Goal: Information Seeking & Learning: Learn about a topic

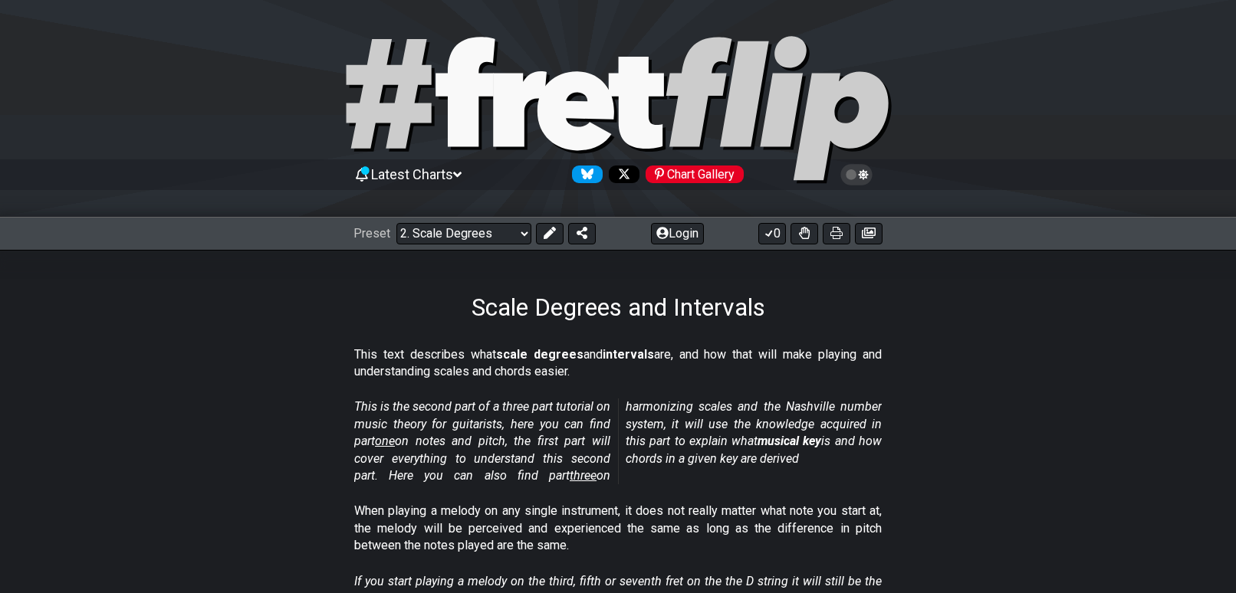
click at [523, 223] on select "Welcome to #fretflip! Initial Preset Custom Preset Minor Pentatonic Major Penta…" at bounding box center [463, 233] width 135 height 21
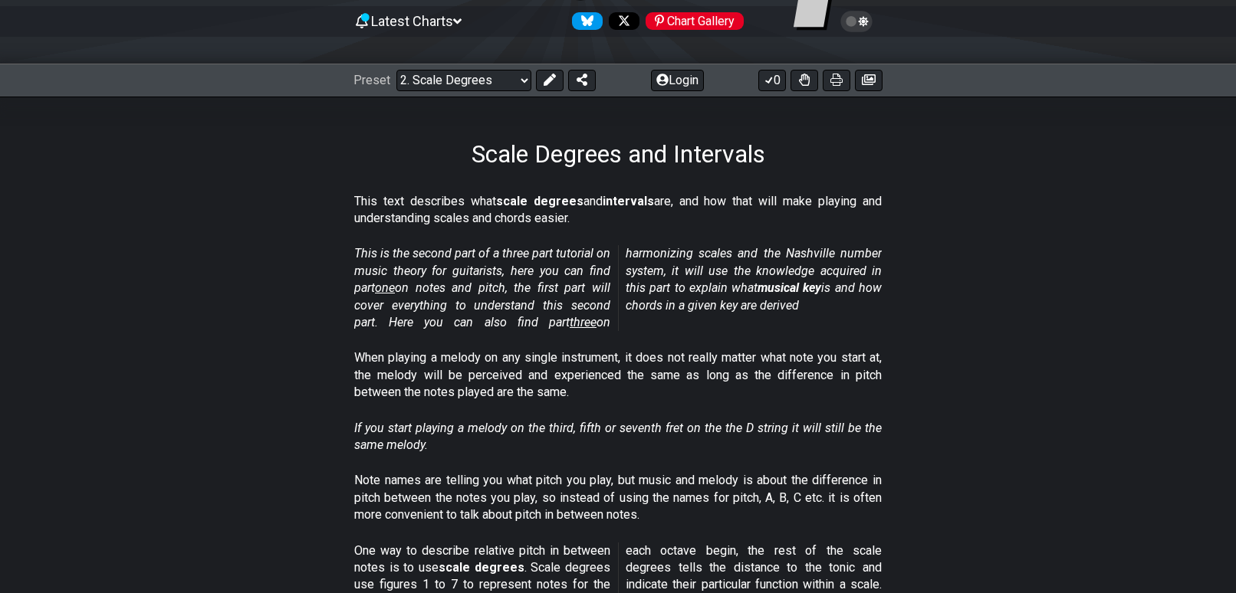
drag, startPoint x: 0, startPoint y: 0, endPoint x: 527, endPoint y: 91, distance: 535.3
click at [523, 79] on select "Welcome to #fretflip! Initial Preset Custom Preset Minor Pentatonic Major Penta…" at bounding box center [463, 80] width 135 height 21
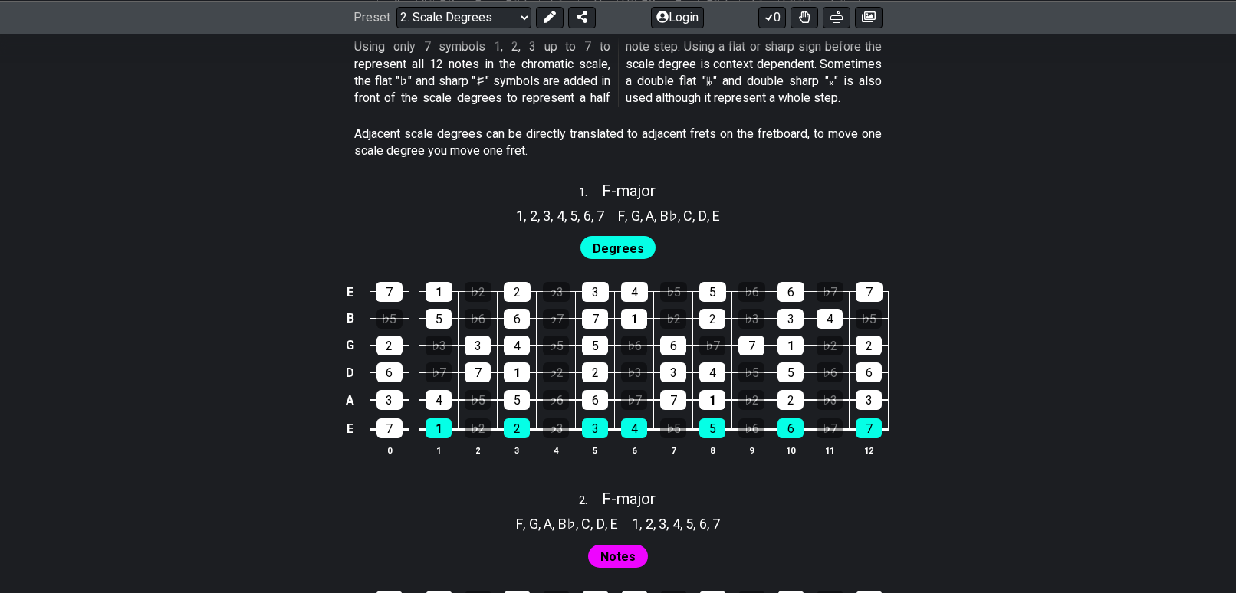
scroll to position [920, 0]
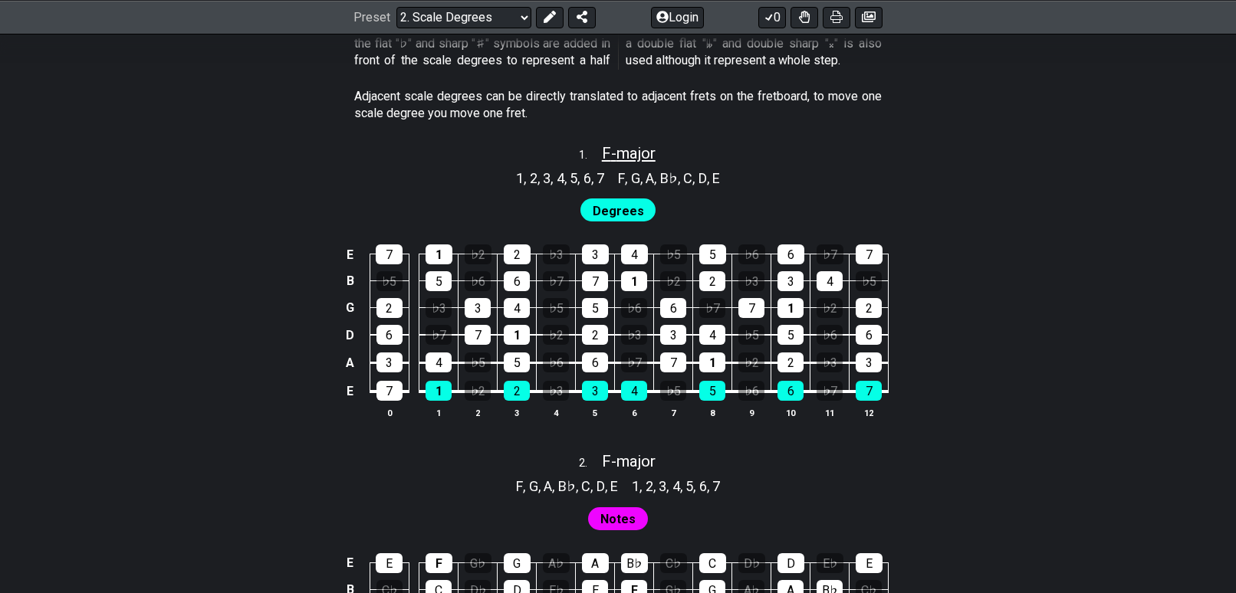
click at [634, 153] on span "F - major" at bounding box center [629, 153] width 54 height 18
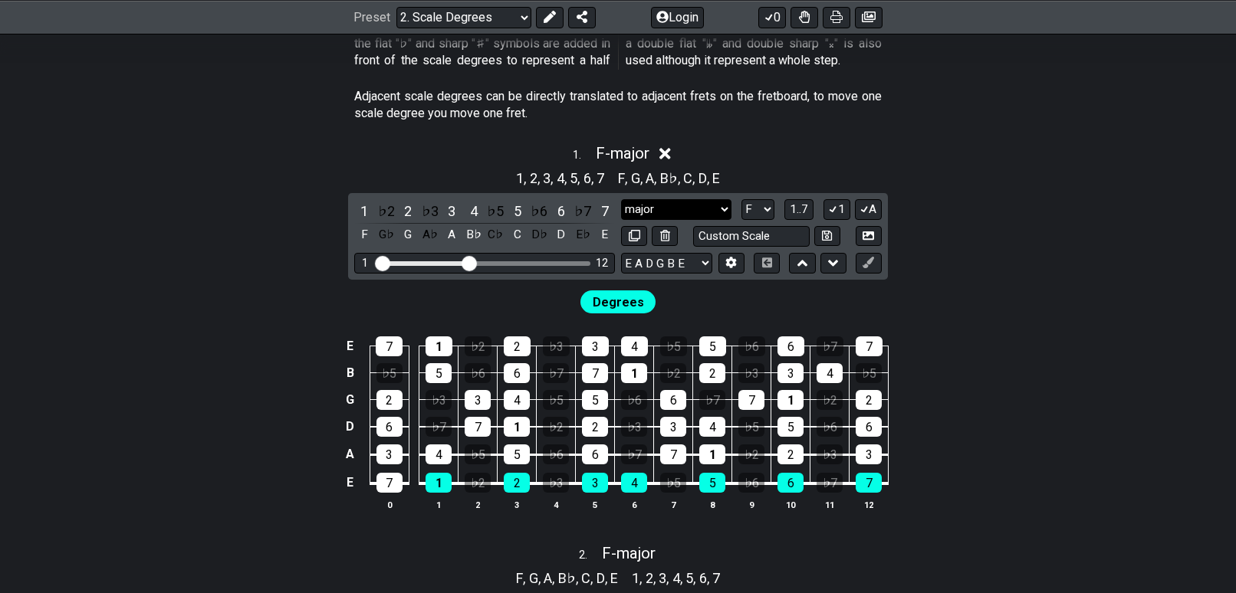
click at [705, 211] on select "major major Minor Pentatonic Major Pentatonic Minor Blues Major Blues Major / […" at bounding box center [676, 209] width 110 height 21
click at [768, 206] on select "A♭ A A♯ B♭ B C C♯ D♭ D D♯ E♭ E F F♯ G♭ G G♯" at bounding box center [757, 209] width 33 height 21
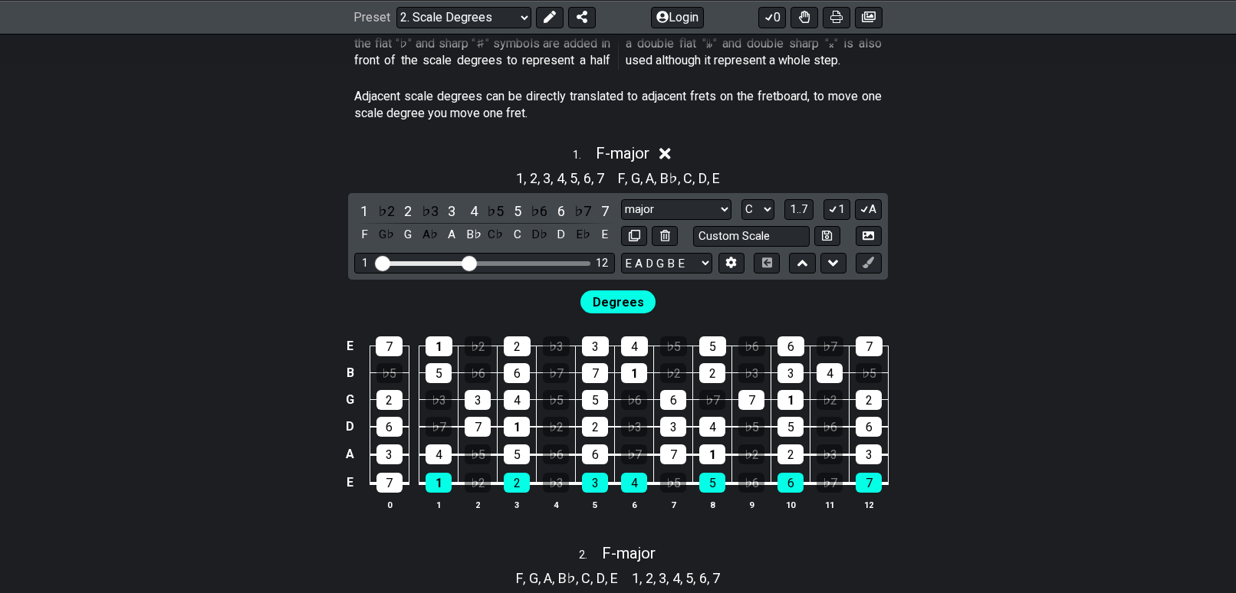
click at [741, 199] on select "A♭ A A♯ B♭ B C C♯ D♭ D D♯ E♭ E F F♯ G♭ G G♯" at bounding box center [757, 209] width 33 height 21
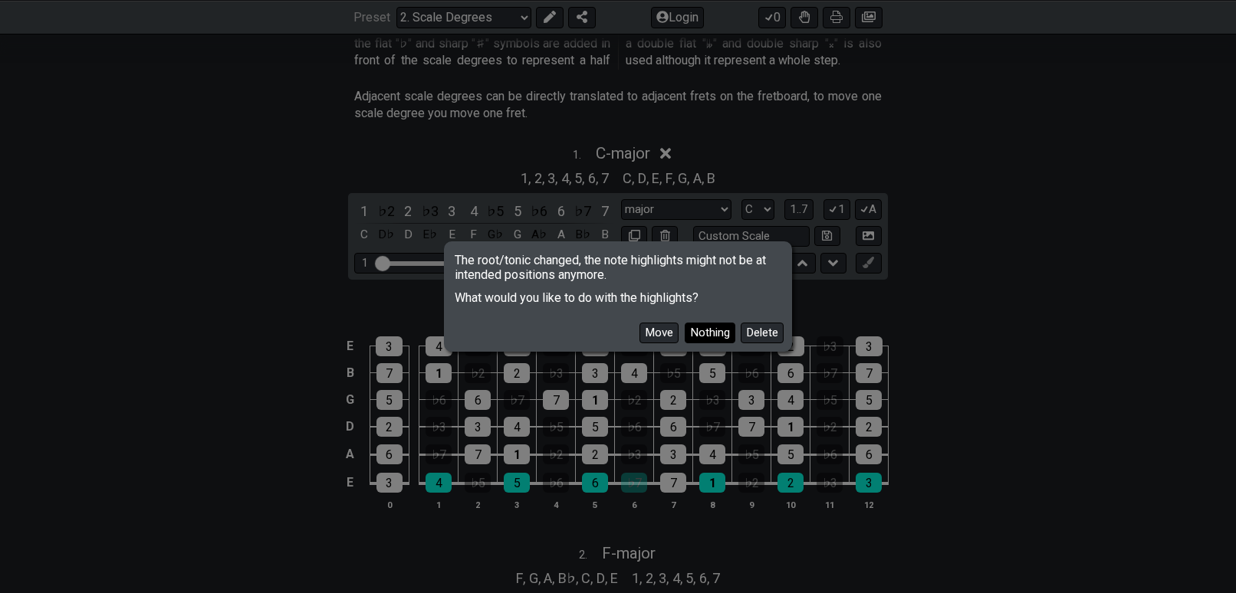
click at [709, 331] on button "Nothing" at bounding box center [710, 333] width 51 height 21
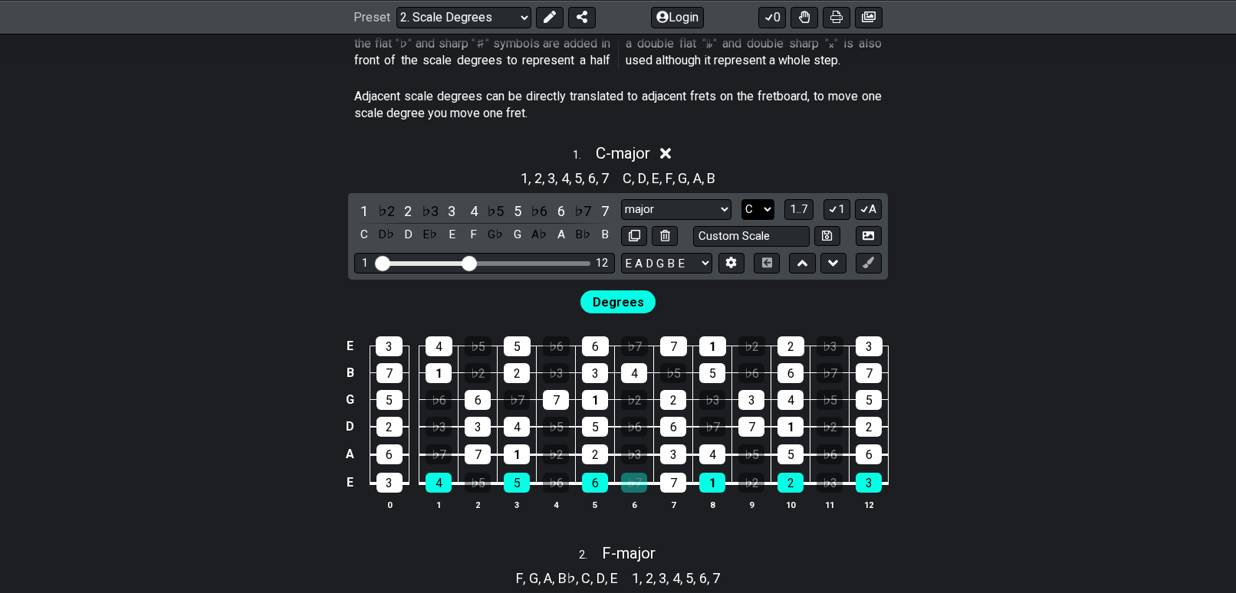
click at [763, 215] on select "A♭ A A♯ B♭ B C C♯ D♭ D D♯ E♭ E F F♯ G♭ G G♯" at bounding box center [757, 209] width 33 height 21
select select "D"
click at [741, 199] on select "A♭ A A♯ B♭ B C C♯ D♭ D D♯ E♭ E F F♯ G♭ G G♯" at bounding box center [757, 209] width 33 height 21
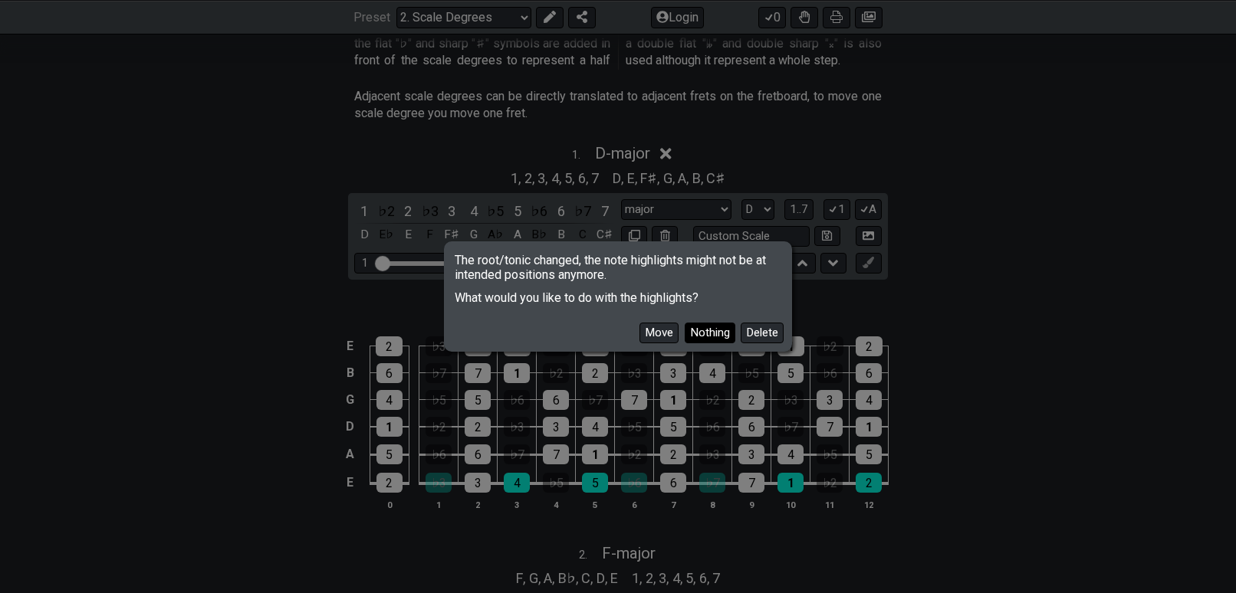
click at [717, 326] on button "Nothing" at bounding box center [710, 333] width 51 height 21
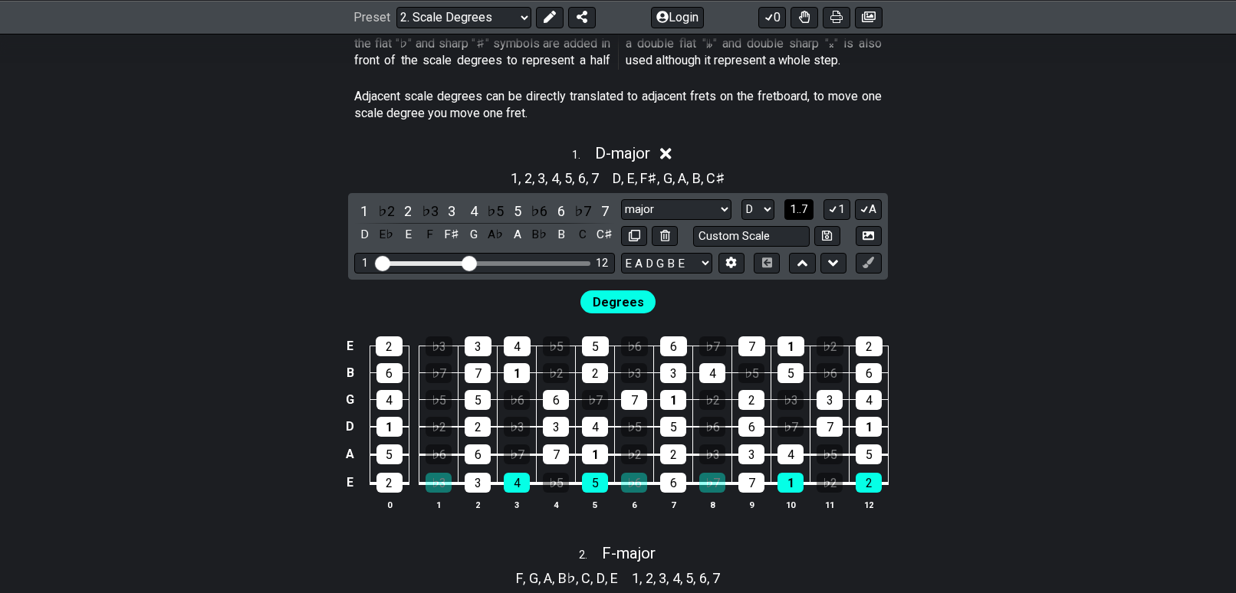
click at [800, 208] on span "1..7" at bounding box center [799, 209] width 18 height 14
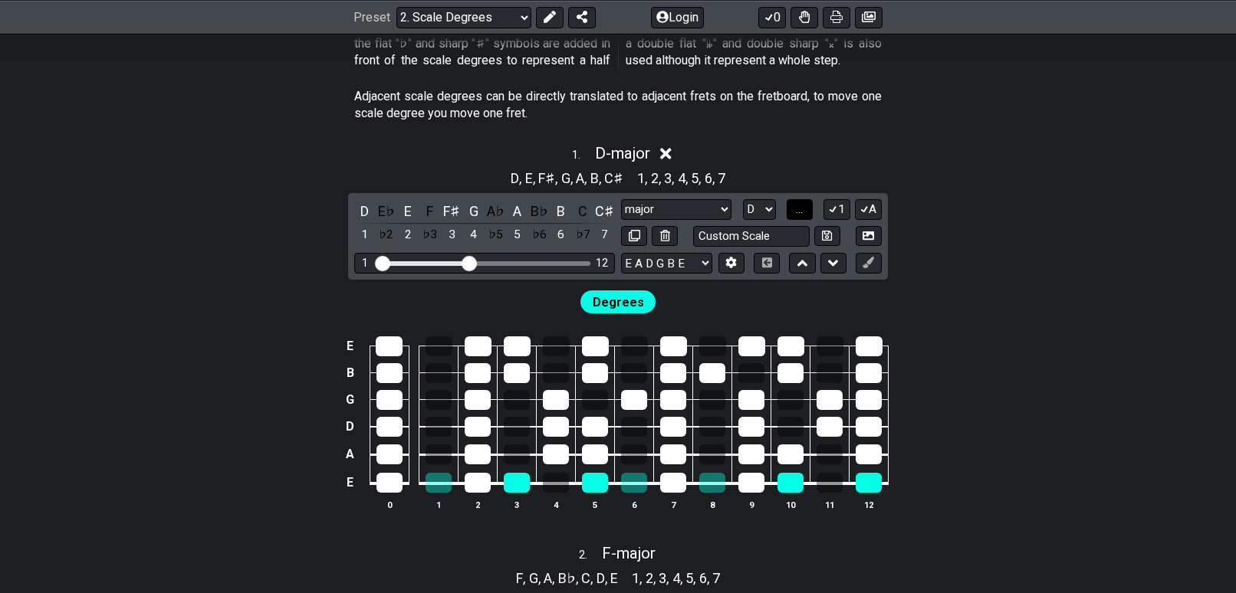
click at [800, 208] on span "..." at bounding box center [799, 209] width 7 height 14
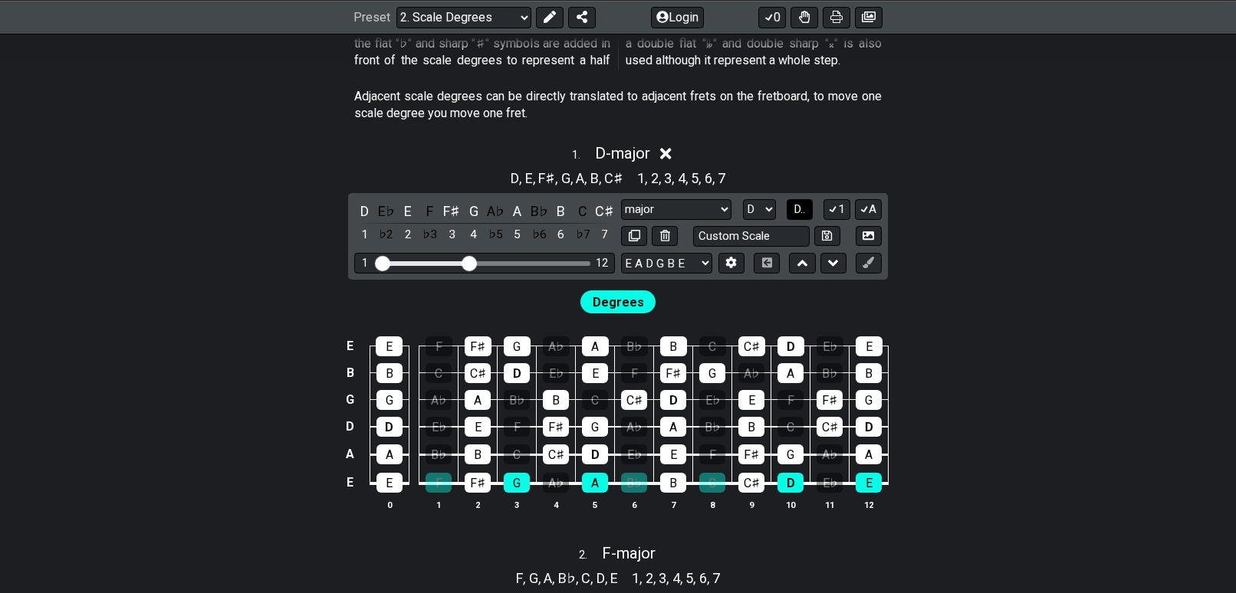
click at [800, 208] on span "D.." at bounding box center [798, 209] width 11 height 14
click at [834, 209] on icon at bounding box center [833, 209] width 8 height 7
click at [834, 209] on icon at bounding box center [833, 208] width 6 height 6
